Goal: Transaction & Acquisition: Purchase product/service

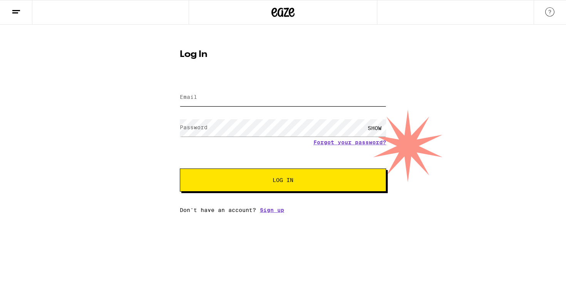
type input "[EMAIL_ADDRESS][DOMAIN_NAME]"
click at [248, 185] on button "Log In" at bounding box center [283, 180] width 206 height 23
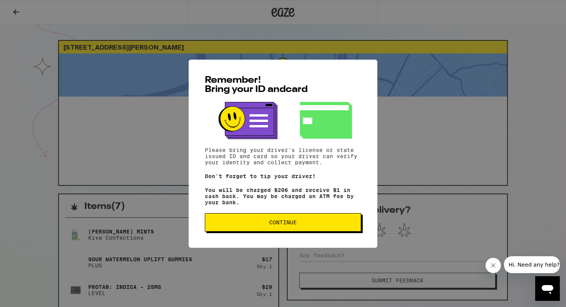
click at [273, 224] on span "Continue" at bounding box center [283, 222] width 28 height 5
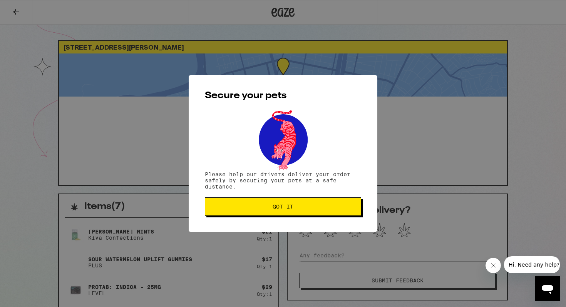
click at [273, 224] on div "Secure your pets Please help our drivers deliver your order safely by securing …" at bounding box center [283, 153] width 189 height 157
click at [273, 212] on button "Got it" at bounding box center [283, 207] width 156 height 18
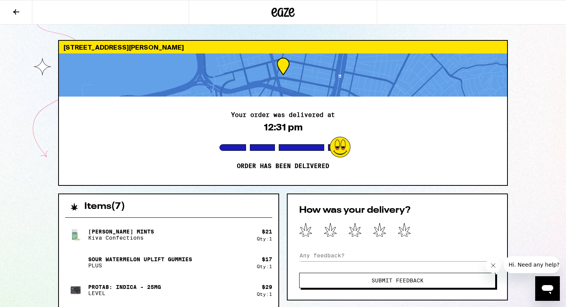
click at [278, 13] on icon at bounding box center [284, 12] width 12 height 9
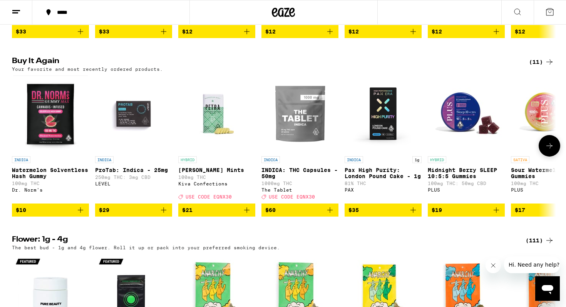
scroll to position [576, 0]
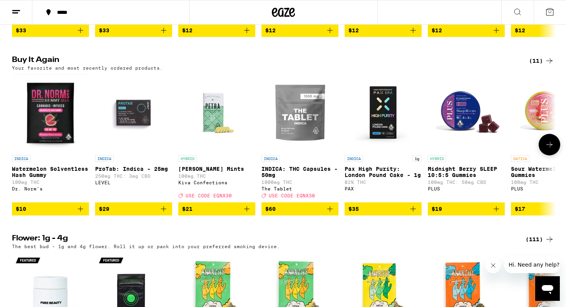
click at [329, 214] on icon "Add to bag" at bounding box center [329, 208] width 9 height 9
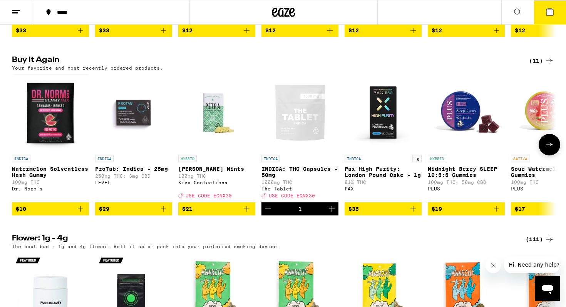
click at [160, 214] on icon "Add to bag" at bounding box center [163, 208] width 9 height 9
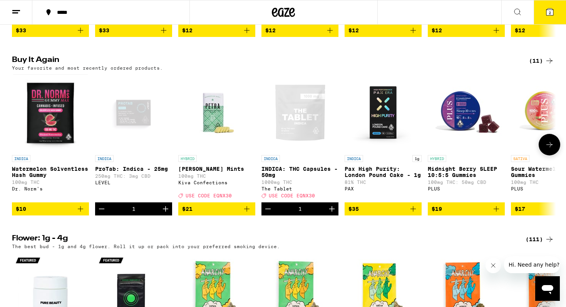
click at [545, 149] on icon at bounding box center [549, 144] width 9 height 9
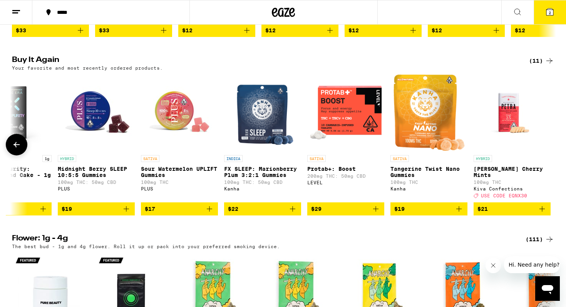
scroll to position [0, 373]
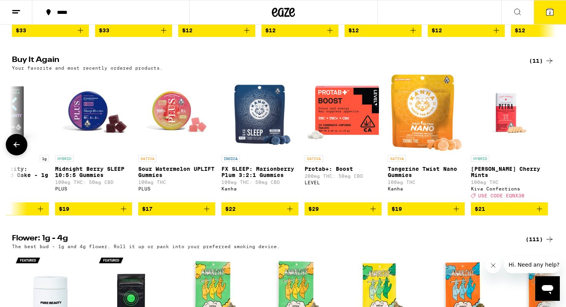
click at [124, 214] on icon "Add to bag" at bounding box center [123, 208] width 9 height 9
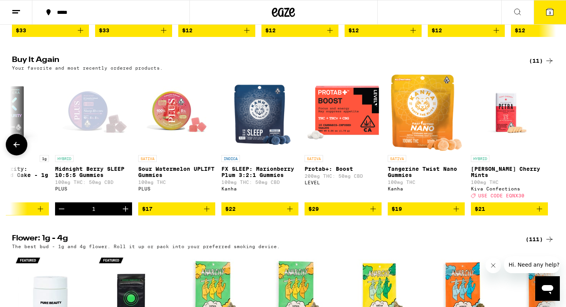
click at [205, 214] on icon "Add to bag" at bounding box center [206, 208] width 9 height 9
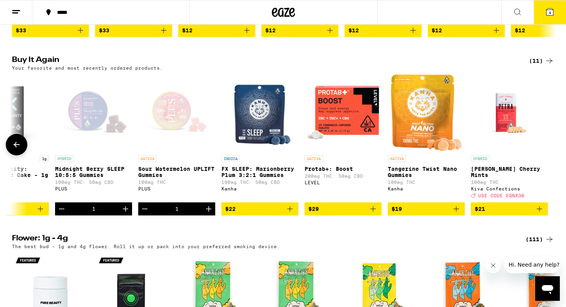
click at [17, 156] on button at bounding box center [17, 145] width 22 height 22
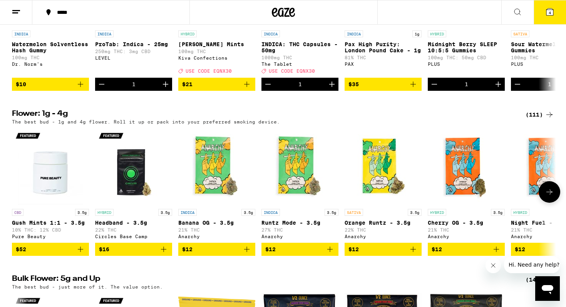
scroll to position [701, 0]
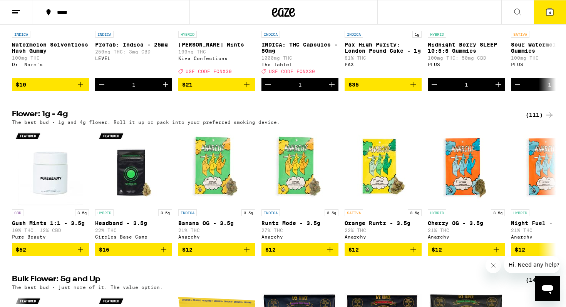
click at [555, 13] on button "4" at bounding box center [550, 12] width 32 height 24
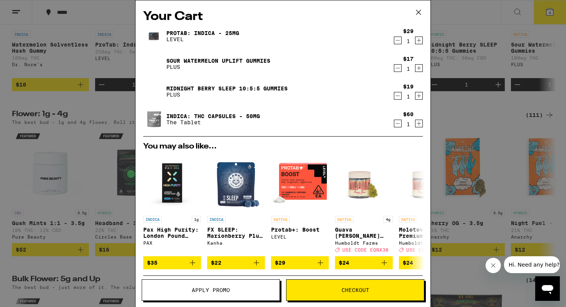
click at [399, 95] on icon "Decrement" at bounding box center [397, 95] width 7 height 9
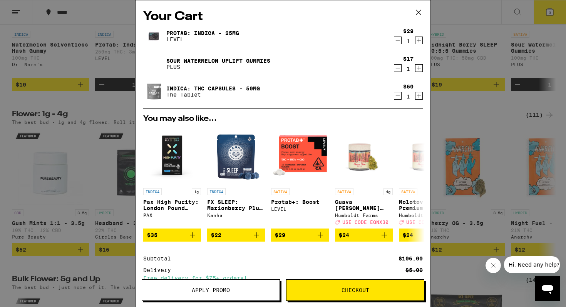
click at [464, 86] on div "Your Cart ProTab: Indica - 25mg LEVEL $29 1 Sour Watermelon UPLIFT Gummies PLUS…" at bounding box center [283, 153] width 566 height 307
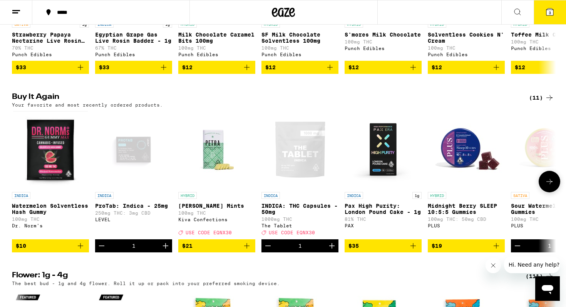
scroll to position [537, 0]
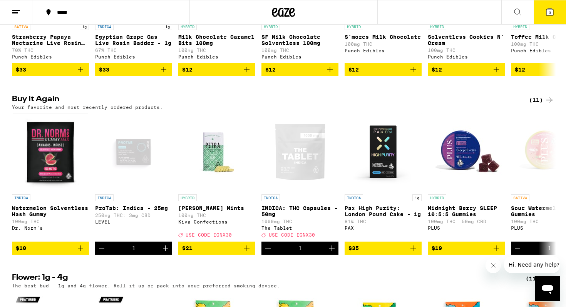
click at [556, 13] on button "3" at bounding box center [550, 12] width 32 height 24
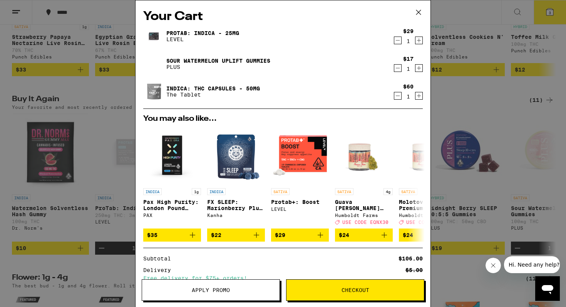
click at [441, 118] on div "Your Cart ProTab: Indica - 25mg LEVEL $29 1 Sour Watermelon UPLIFT Gummies PLUS…" at bounding box center [283, 153] width 566 height 307
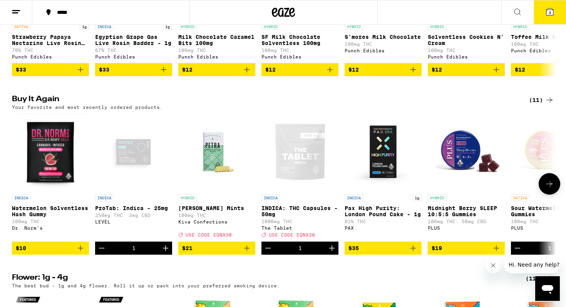
click at [460, 253] on span "$19" at bounding box center [466, 248] width 69 height 9
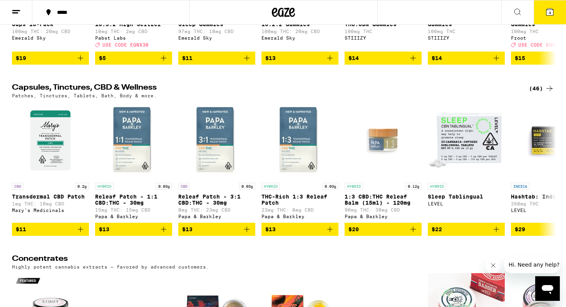
click at [547, 93] on icon at bounding box center [549, 88] width 9 height 9
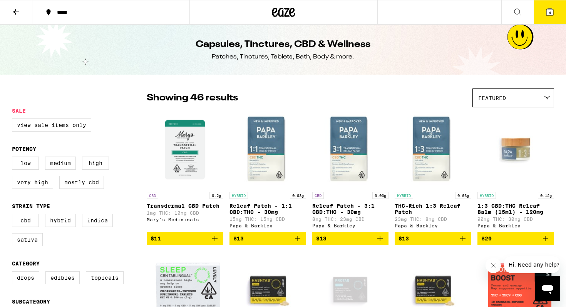
click at [548, 173] on img "Open page for 1:3 CBD:THC Releaf Balm (15ml) - 120mg from Papa & Barkley" at bounding box center [515, 149] width 77 height 77
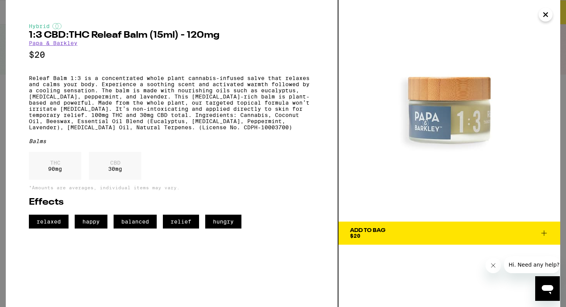
click at [546, 20] on icon "Close" at bounding box center [545, 15] width 9 height 12
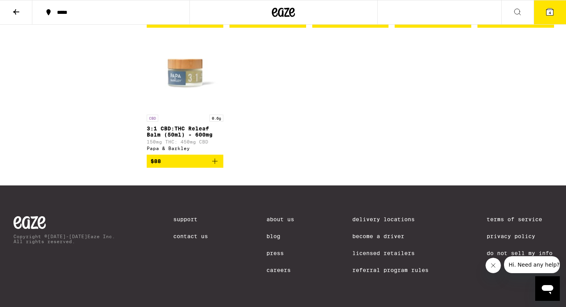
scroll to position [1413, 0]
click at [552, 12] on icon at bounding box center [549, 11] width 7 height 7
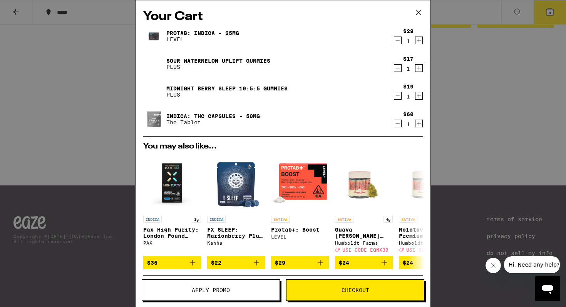
click at [459, 92] on div "Your Cart ProTab: Indica - 25mg LEVEL $29 1 Sour Watermelon UPLIFT Gummies PLUS…" at bounding box center [283, 153] width 566 height 307
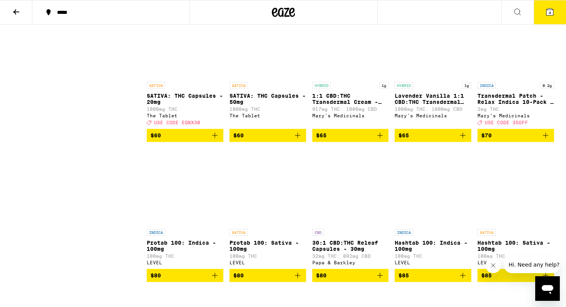
scroll to position [1088, 0]
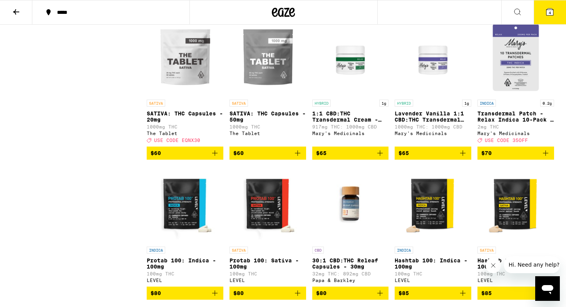
drag, startPoint x: 203, startPoint y: 181, endPoint x: 308, endPoint y: 7, distance: 203.8
